Goal: Information Seeking & Learning: Learn about a topic

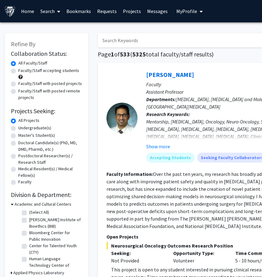
click at [18, 129] on label "Undergraduate(s)" at bounding box center [34, 128] width 33 height 7
click at [18, 129] on input "Undergraduate(s)" at bounding box center [20, 127] width 4 height 4
radio input "true"
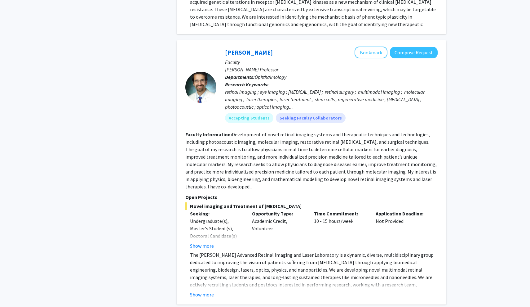
scroll to position [2622, 0]
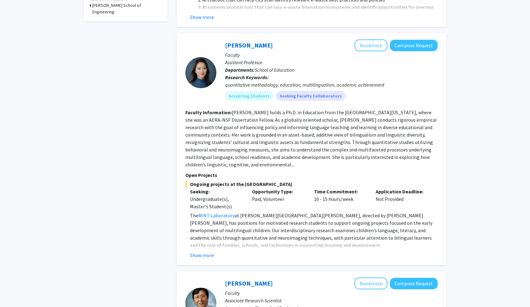
scroll to position [252, 0]
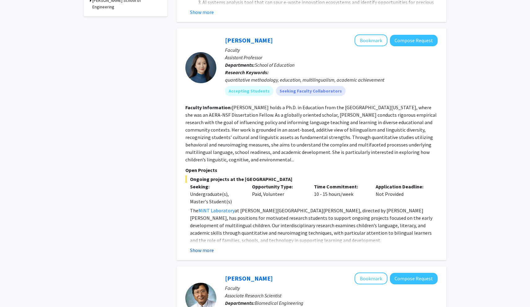
click at [205, 246] on button "Show more" at bounding box center [202, 249] width 24 height 7
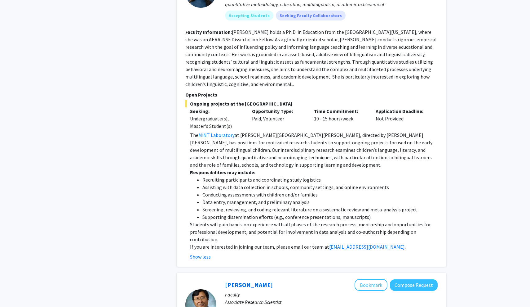
scroll to position [334, 0]
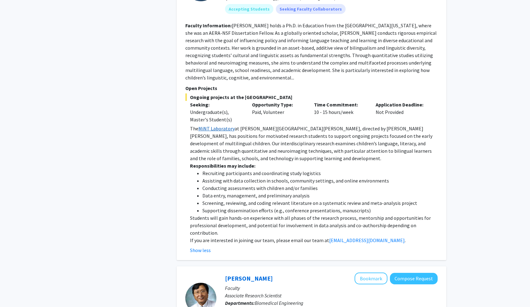
click at [219, 125] on link "MiNT Laboratory" at bounding box center [216, 128] width 36 height 6
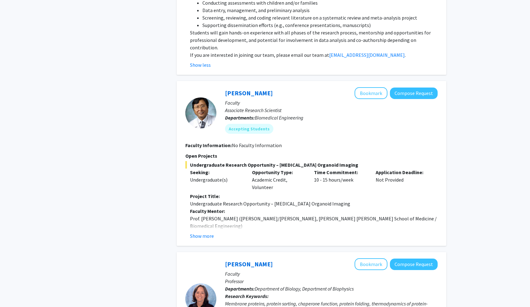
scroll to position [520, 0]
click at [205, 232] on button "Show more" at bounding box center [202, 235] width 24 height 7
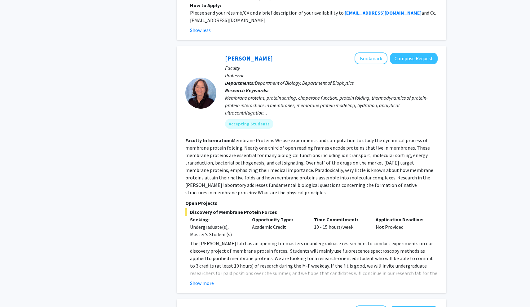
scroll to position [926, 0]
click at [205, 276] on button "Show more" at bounding box center [202, 282] width 24 height 7
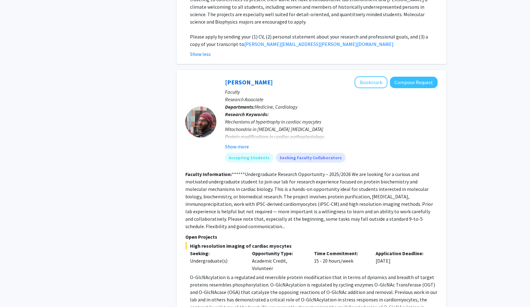
scroll to position [1236, 0]
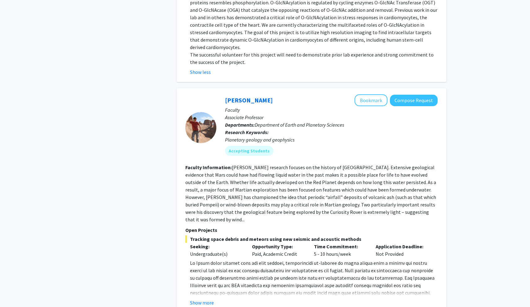
scroll to position [1525, 0]
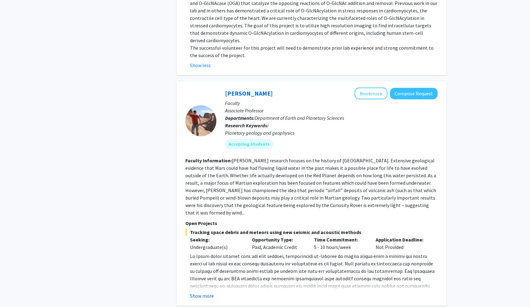
click at [194, 276] on button "Show more" at bounding box center [202, 295] width 24 height 7
